Goal: Navigation & Orientation: Find specific page/section

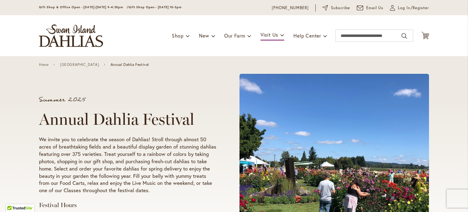
scroll to position [12, 0]
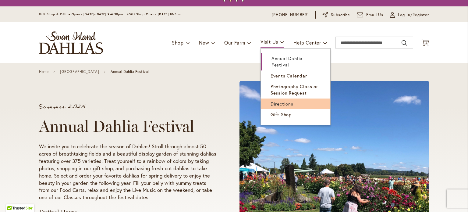
click at [284, 101] on span "Directions" at bounding box center [282, 104] width 23 height 6
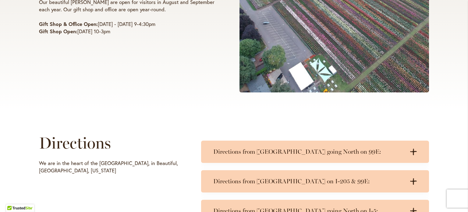
scroll to position [305, 0]
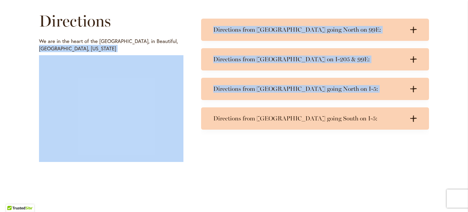
drag, startPoint x: 185, startPoint y: 43, endPoint x: 198, endPoint y: 117, distance: 75.1
click at [195, 113] on div "Directions We are in the heart of the Willamette Valley, in Beautiful, Canby, O…" at bounding box center [234, 86] width 390 height 161
click at [210, 160] on div "Directions from Salem going North on 99E: .cls-1 { fill: #3c2616; stroke-width:…" at bounding box center [315, 93] width 228 height 149
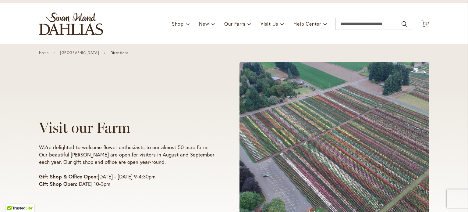
scroll to position [61, 0]
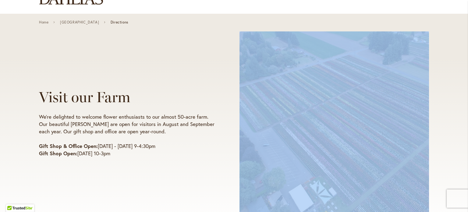
drag, startPoint x: 305, startPoint y: 142, endPoint x: 289, endPoint y: 128, distance: 20.7
click at [265, 125] on span at bounding box center [335, 122] width 190 height 183
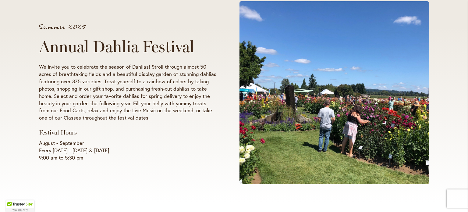
scroll to position [91, 0]
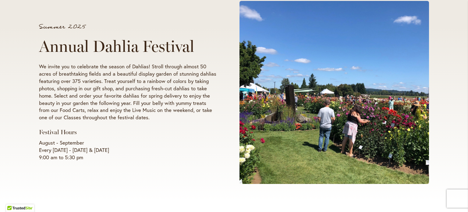
drag, startPoint x: 348, startPoint y: 120, endPoint x: 278, endPoint y: 131, distance: 70.5
click at [278, 131] on span at bounding box center [335, 92] width 190 height 183
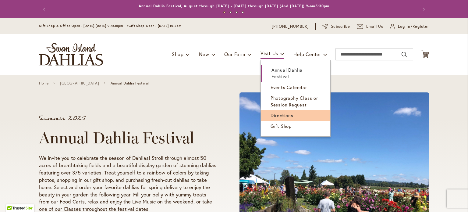
click at [279, 112] on span "Directions" at bounding box center [282, 115] width 23 height 6
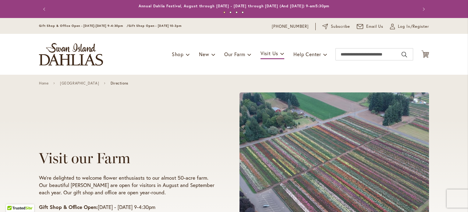
drag, startPoint x: 268, startPoint y: 114, endPoint x: 270, endPoint y: 140, distance: 26.0
click at [262, 116] on span at bounding box center [335, 183] width 190 height 183
